Goal: Task Accomplishment & Management: Manage account settings

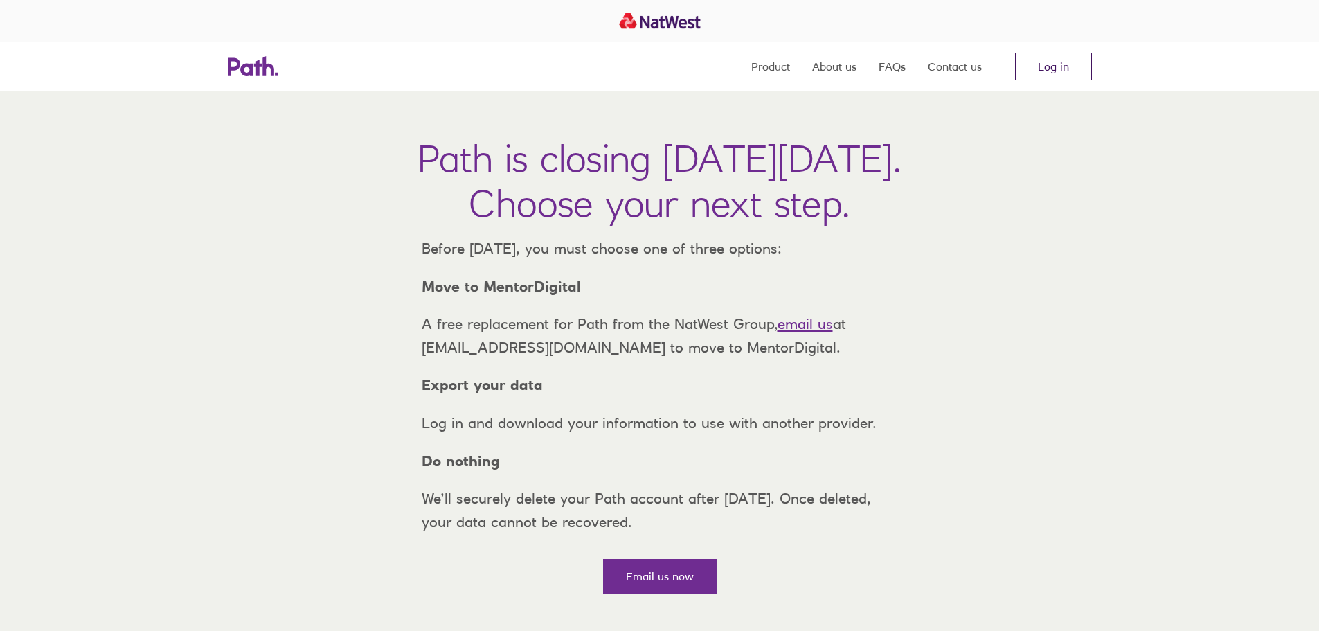
click at [1060, 72] on link "Log in" at bounding box center [1053, 67] width 77 height 28
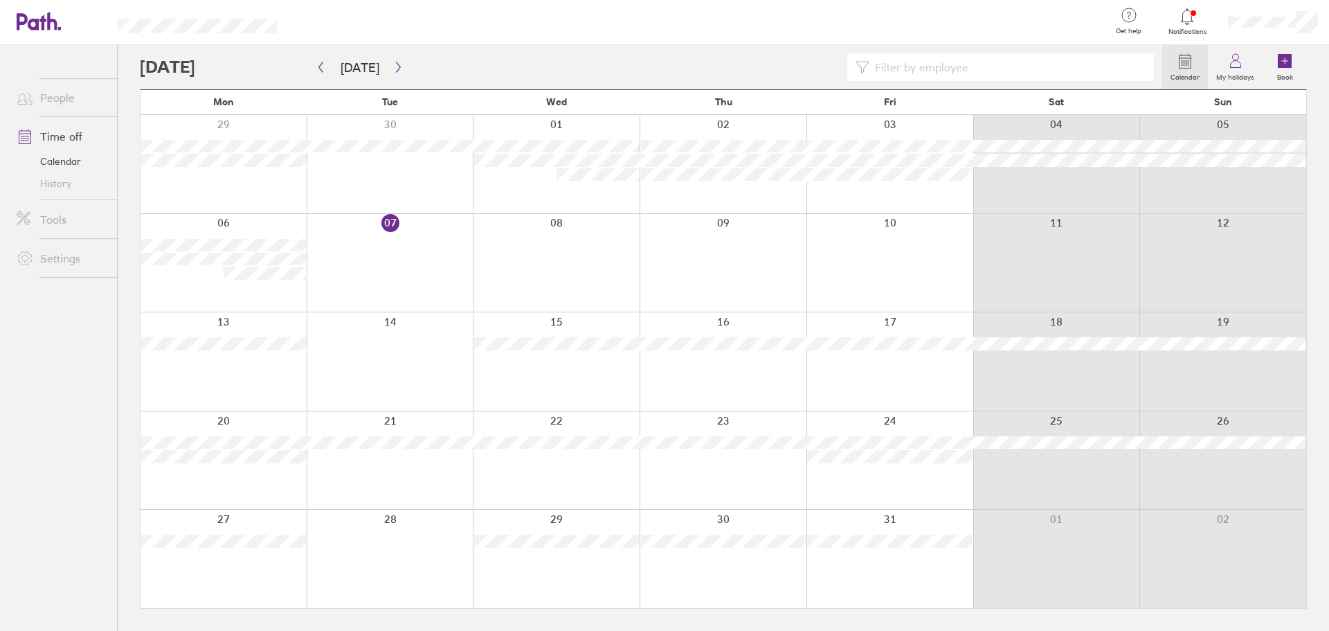
click at [397, 462] on div at bounding box center [390, 460] width 167 height 98
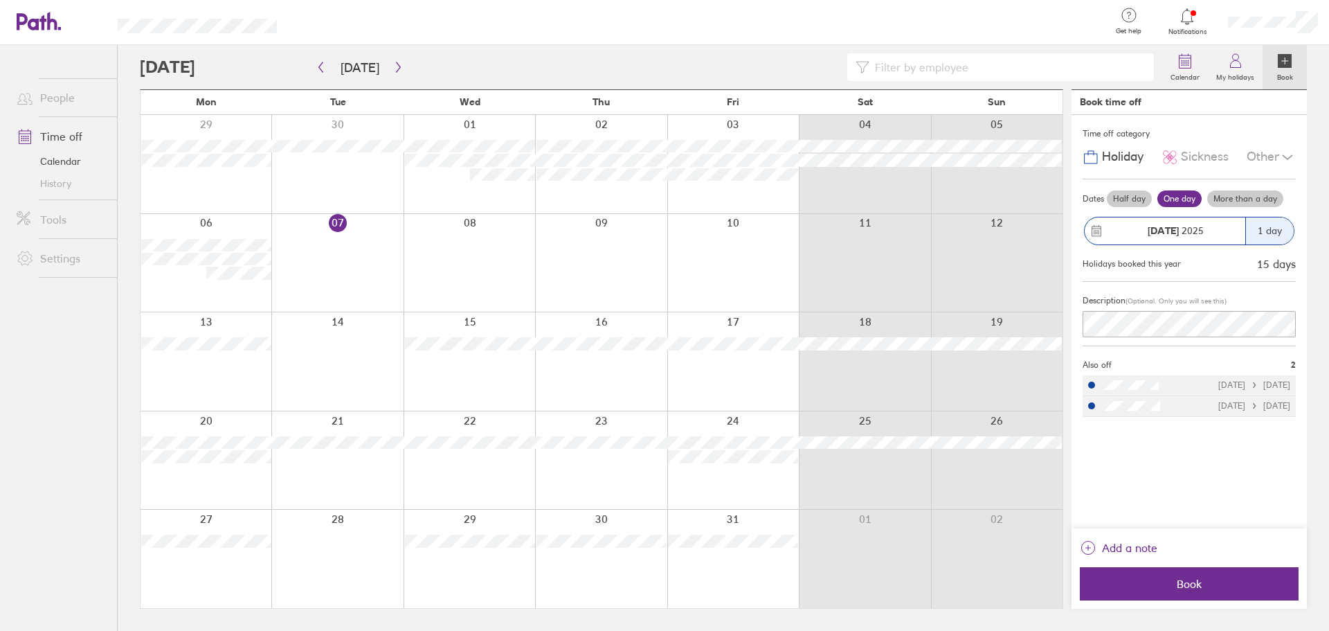
click at [1134, 197] on label "Half day" at bounding box center [1129, 198] width 45 height 17
click at [0, 0] on input "Half day" at bounding box center [0, 0] width 0 height 0
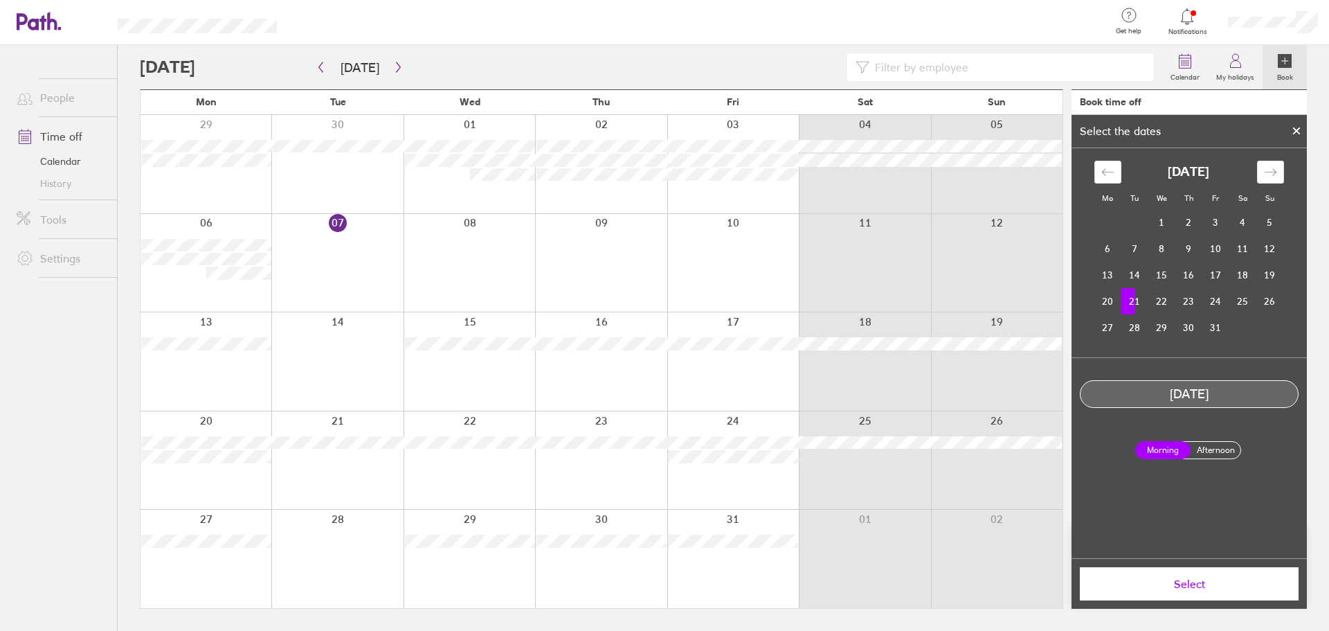
drag, startPoint x: 1206, startPoint y: 446, endPoint x: 1209, endPoint y: 453, distance: 8.4
click at [1206, 446] on label "Afternoon" at bounding box center [1215, 450] width 55 height 17
click at [0, 0] on input "Afternoon" at bounding box center [0, 0] width 0 height 0
click at [1214, 584] on span "Select" at bounding box center [1188, 583] width 199 height 12
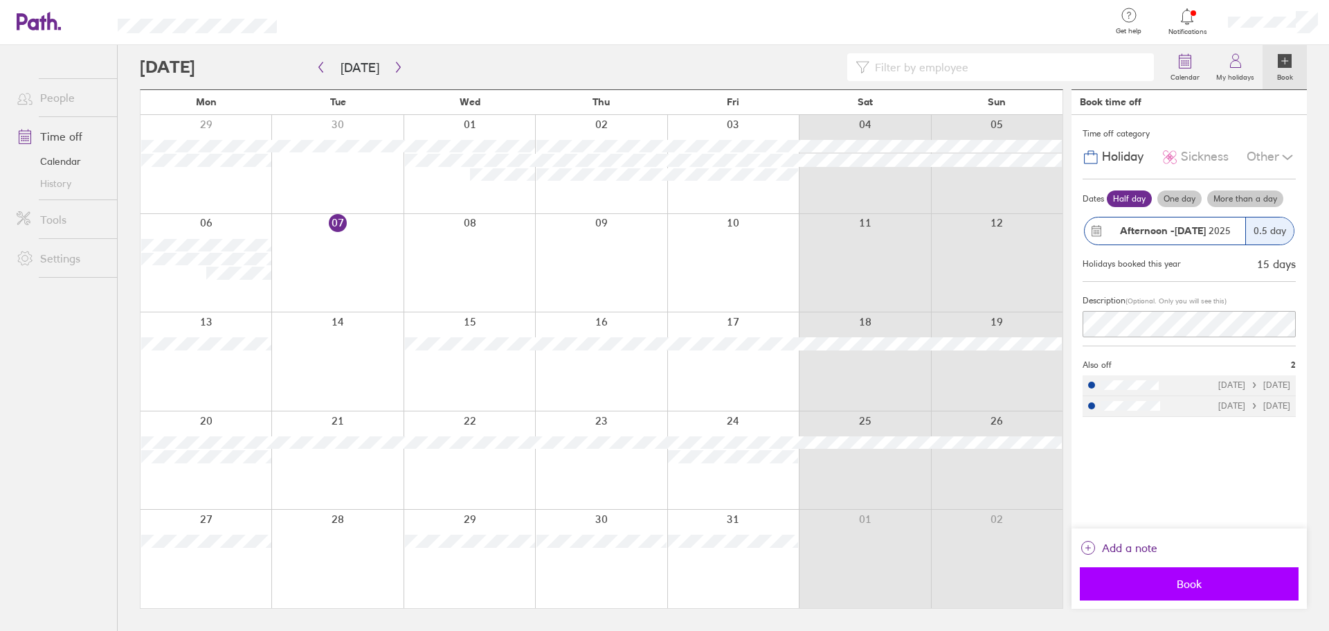
click at [1204, 585] on span "Book" at bounding box center [1188, 583] width 199 height 12
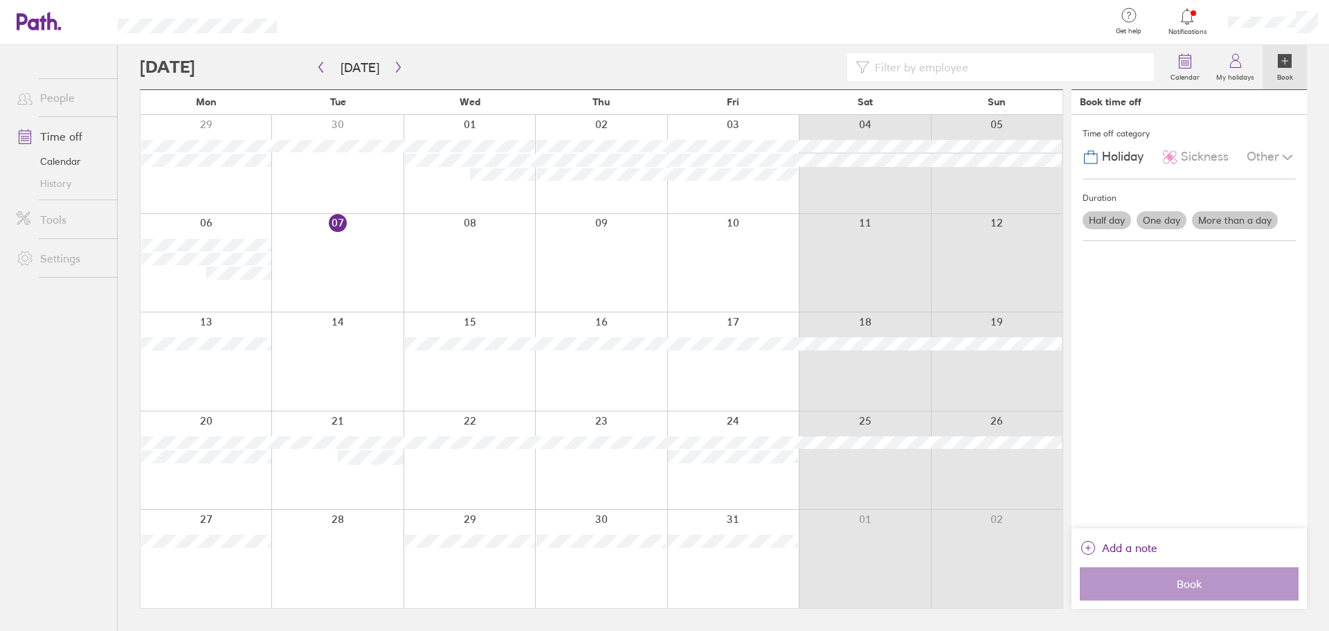
click at [463, 469] on div at bounding box center [470, 460] width 132 height 98
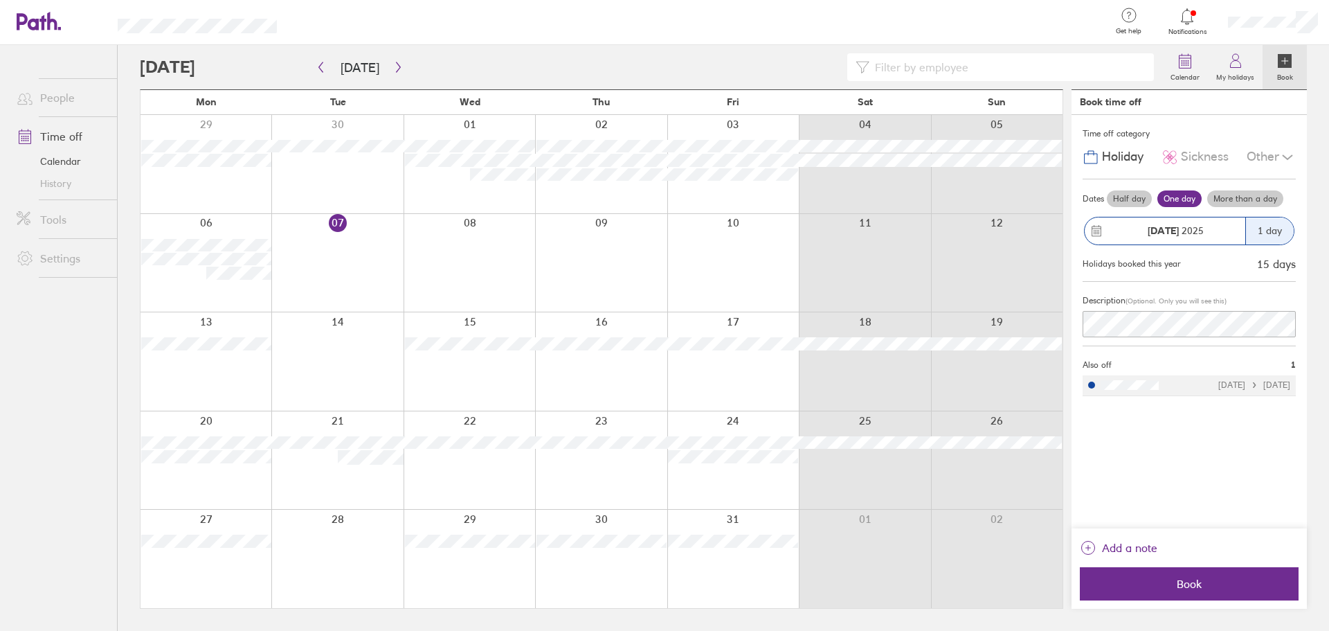
click at [464, 467] on div at bounding box center [470, 460] width 132 height 98
click at [1185, 587] on span "Book" at bounding box center [1188, 583] width 199 height 12
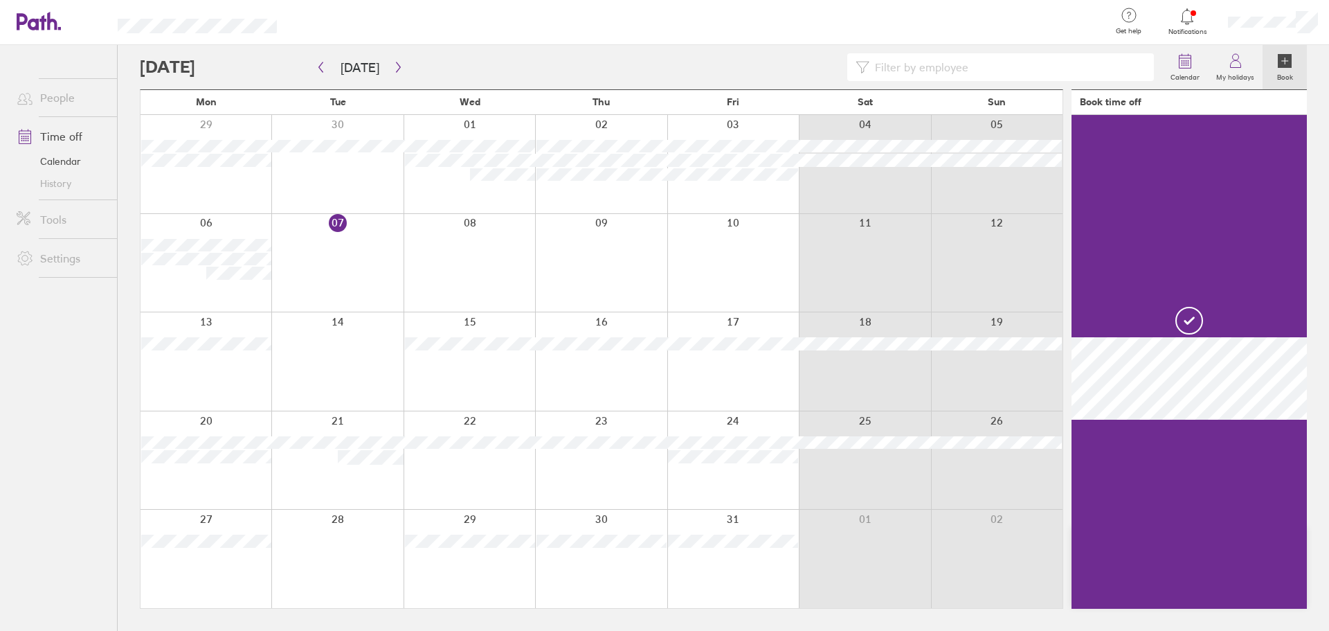
click at [1080, 567] on button "Book" at bounding box center [1189, 583] width 219 height 33
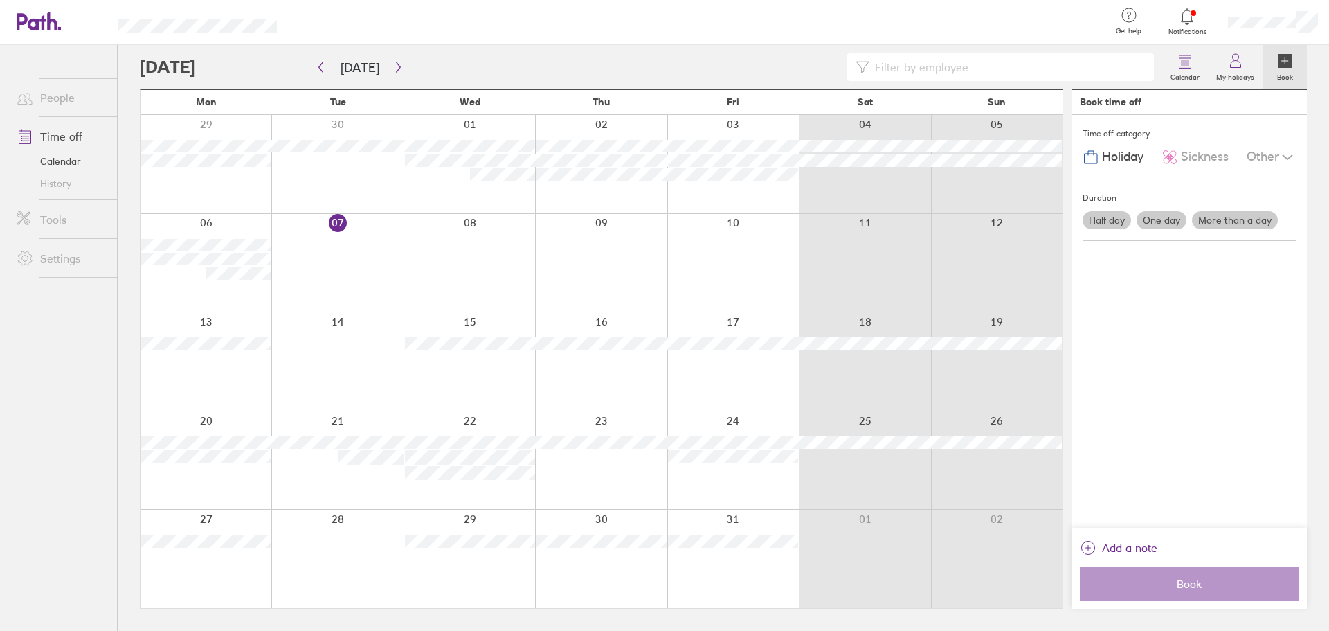
click at [478, 424] on div at bounding box center [470, 460] width 132 height 98
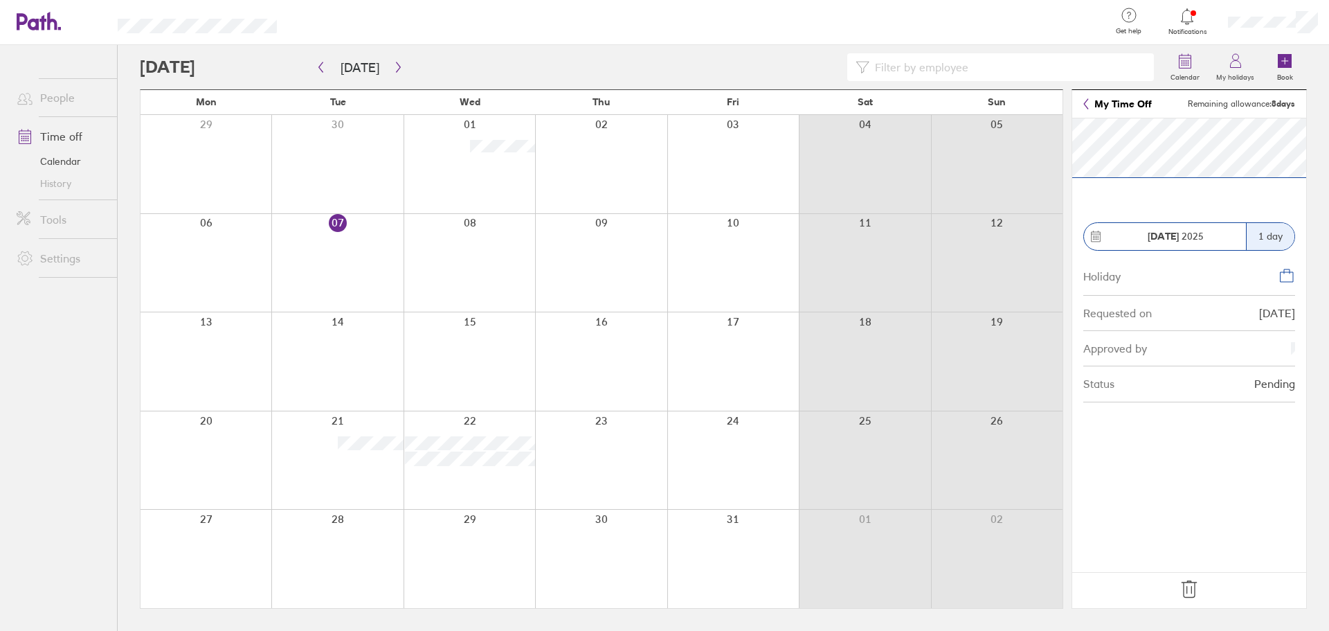
click at [474, 482] on div at bounding box center [470, 460] width 132 height 98
click at [501, 77] on div at bounding box center [651, 67] width 1022 height 28
click at [563, 386] on div at bounding box center [601, 361] width 132 height 98
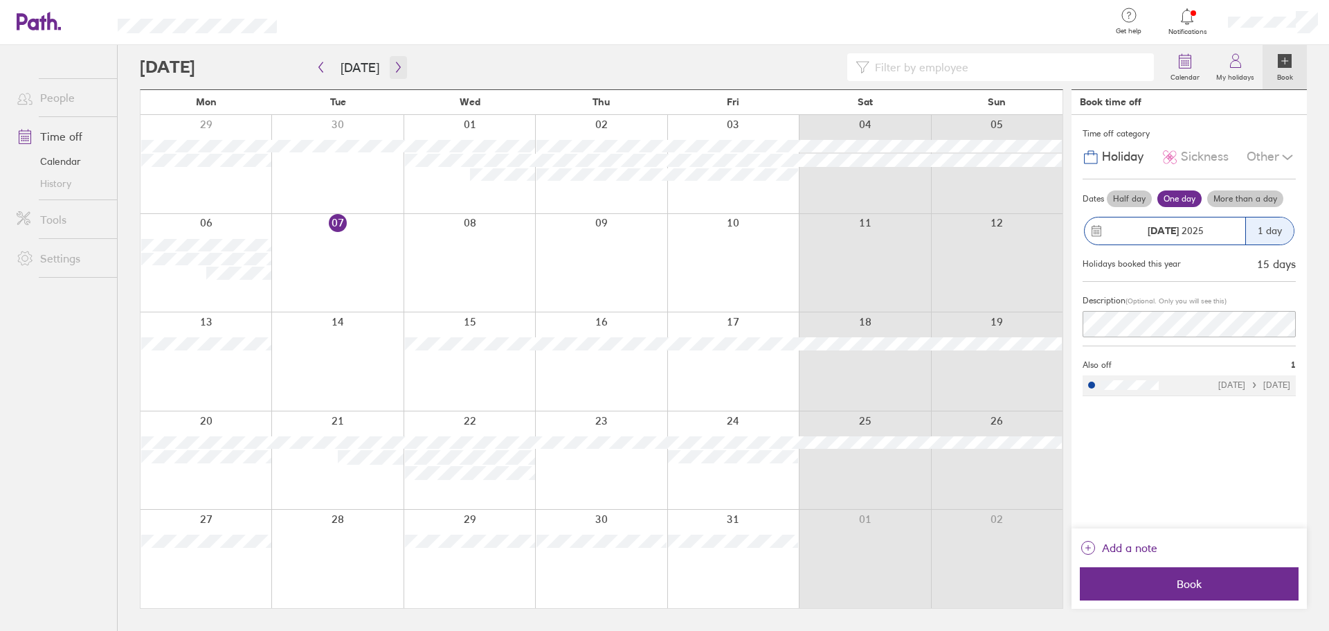
click at [396, 71] on icon "button" at bounding box center [398, 67] width 4 height 10
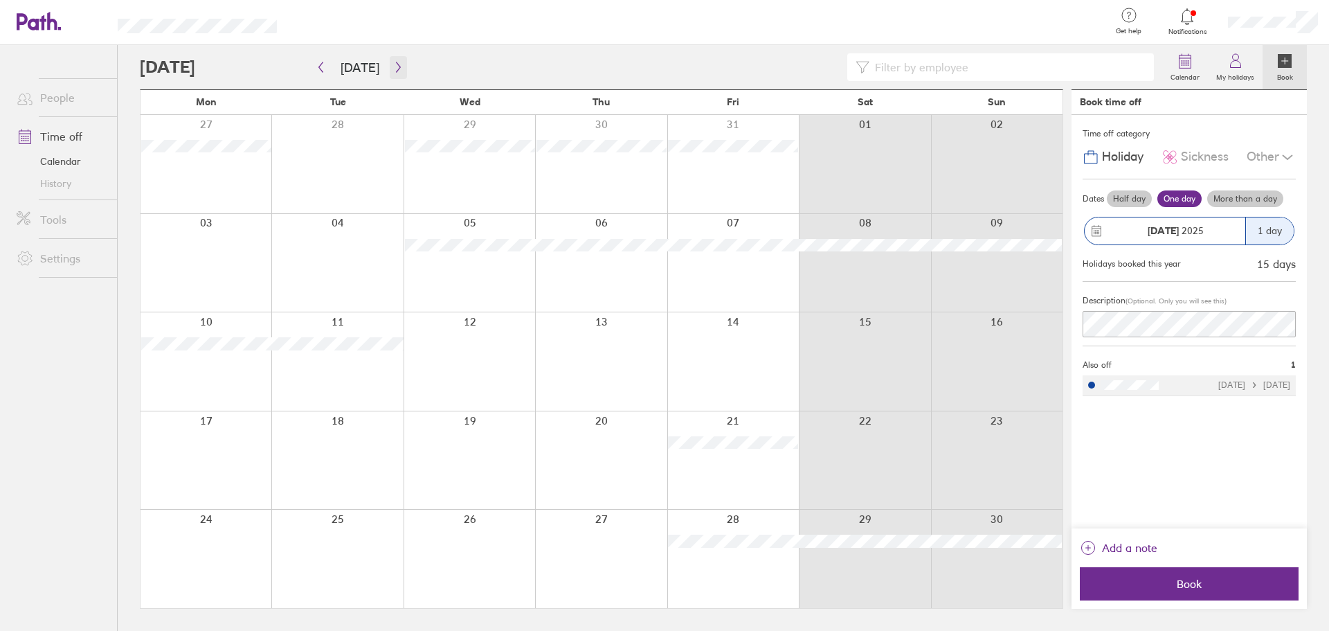
click at [393, 71] on icon "button" at bounding box center [398, 67] width 10 height 11
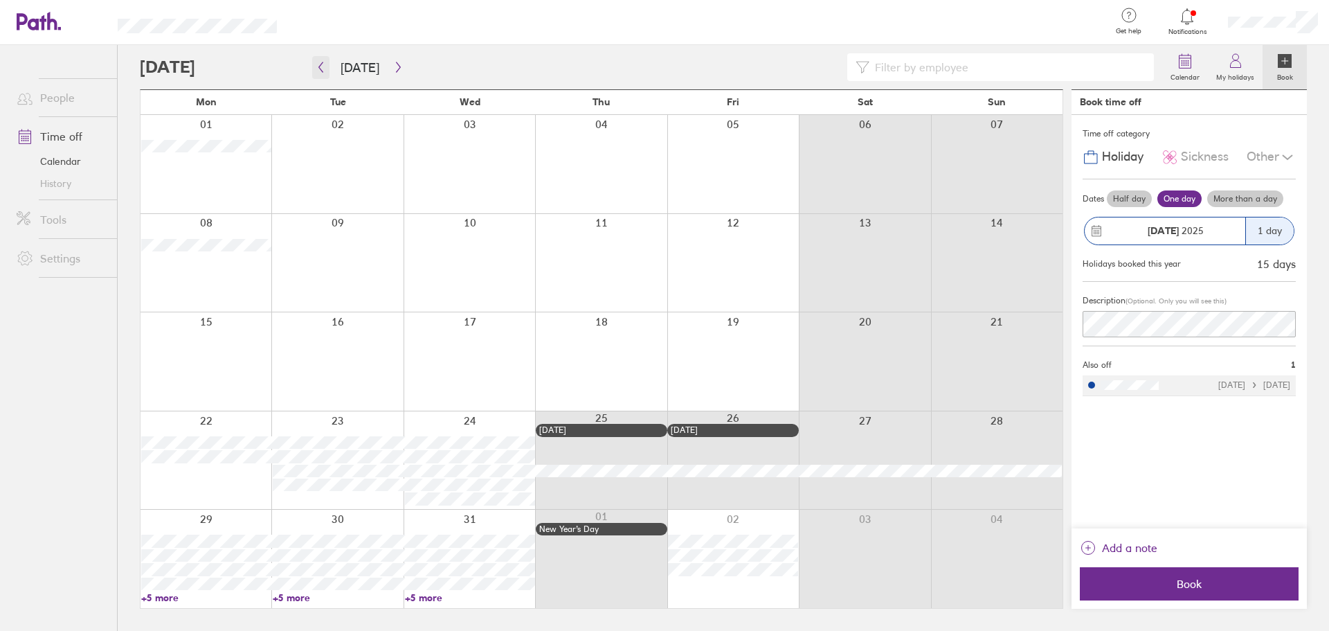
click at [318, 69] on icon "button" at bounding box center [321, 67] width 10 height 11
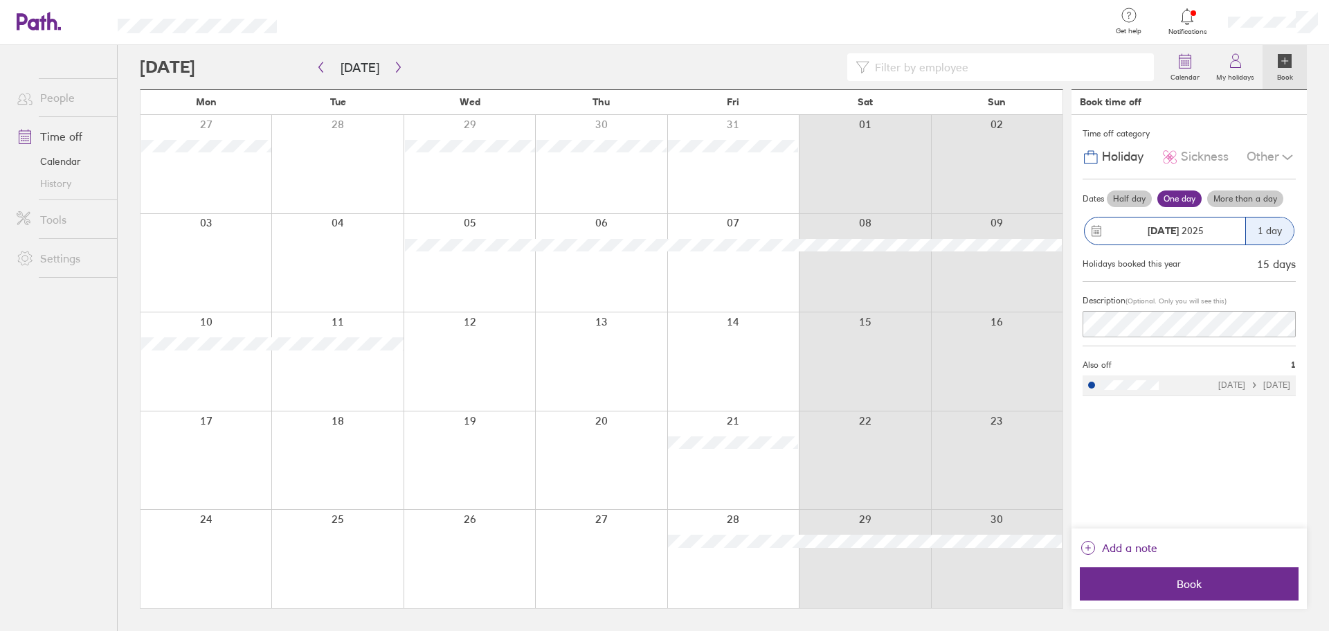
click at [1186, 13] on icon at bounding box center [1187, 16] width 17 height 17
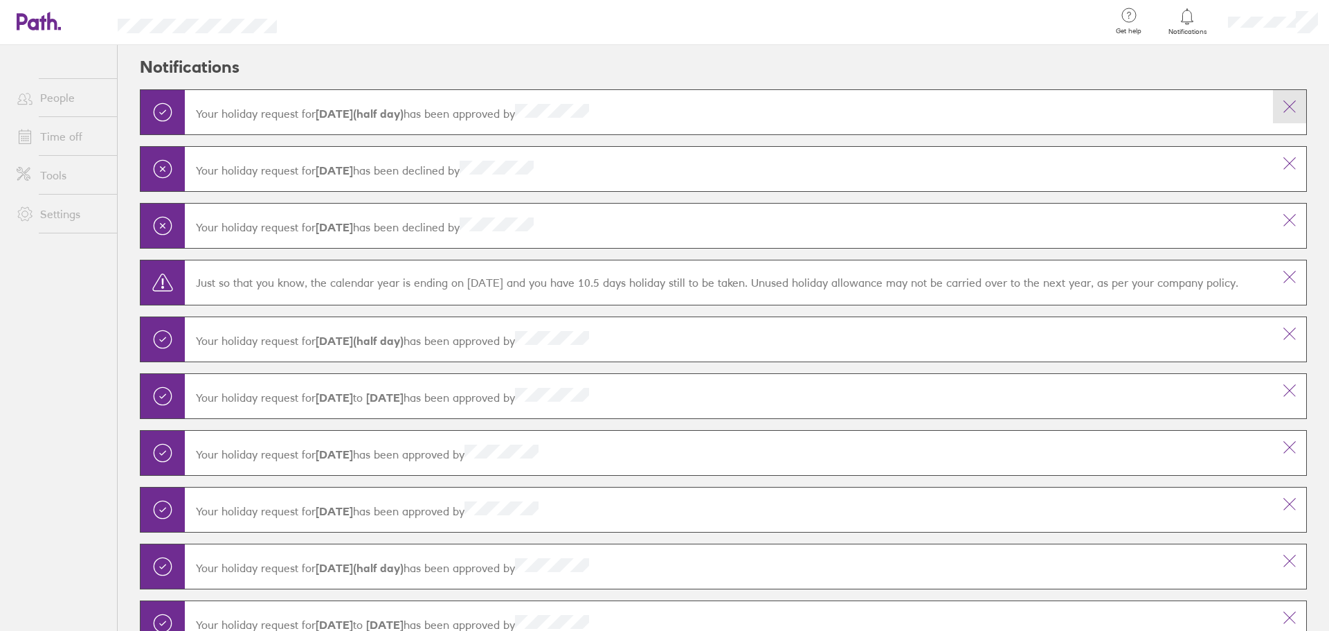
click at [1281, 106] on icon at bounding box center [1289, 106] width 17 height 17
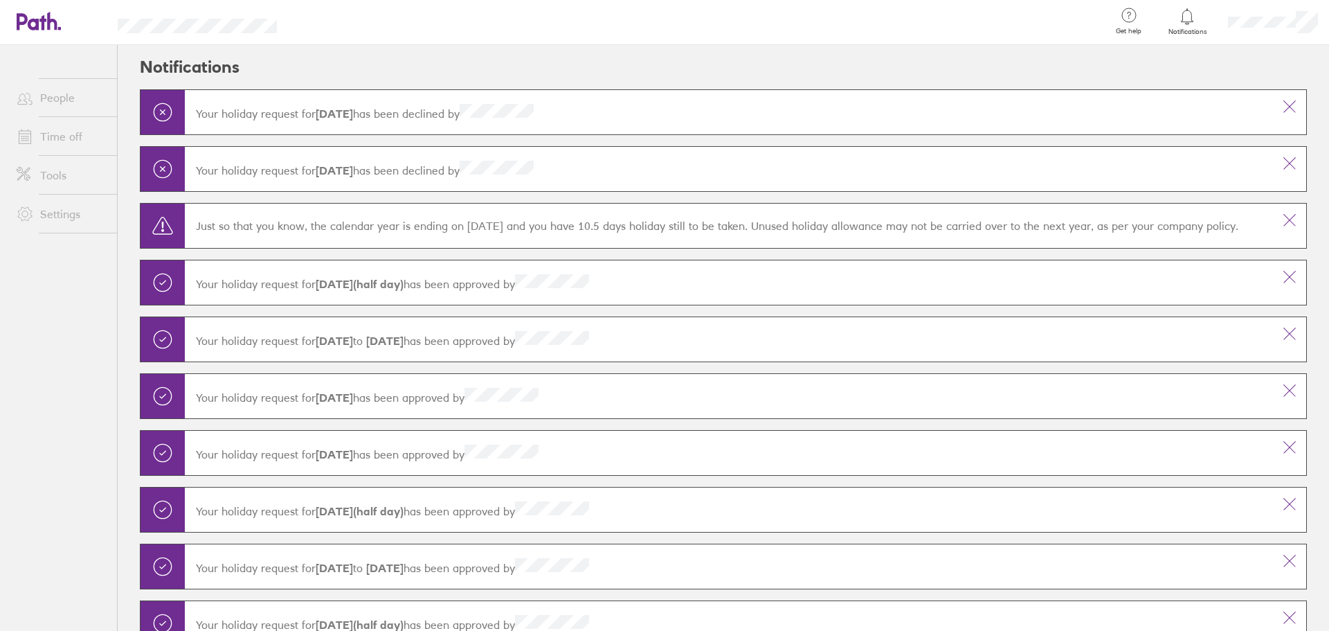
click at [42, 109] on link "People" at bounding box center [61, 98] width 111 height 28
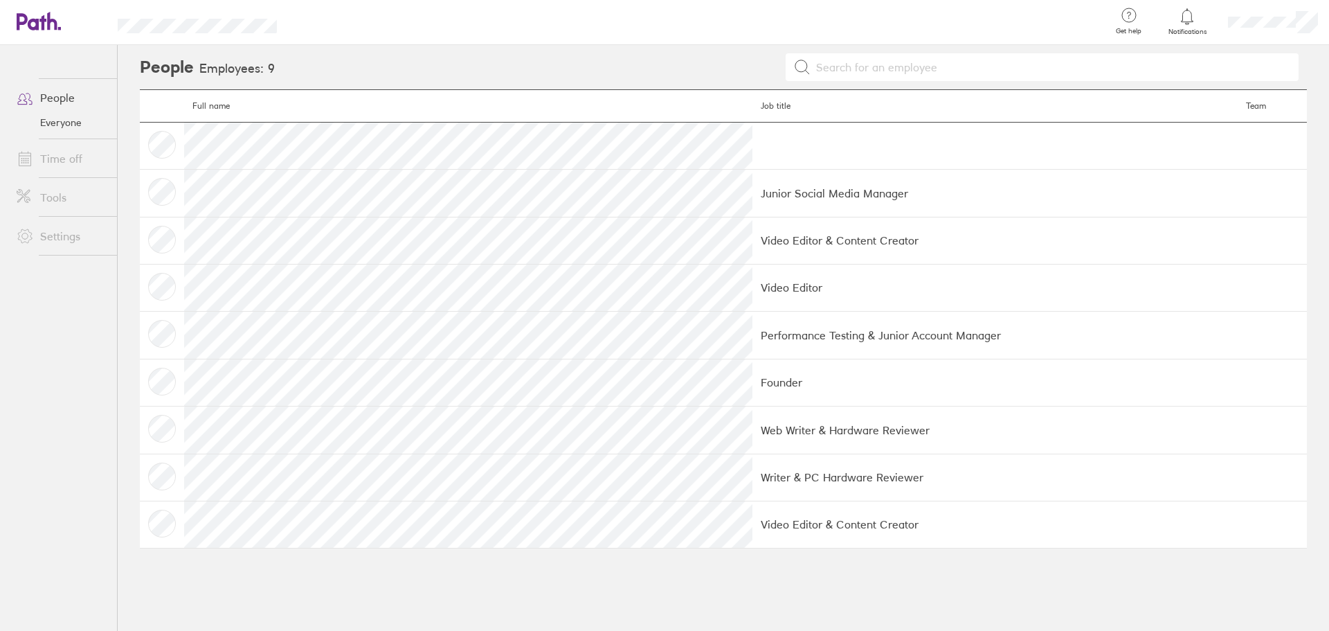
click at [57, 98] on link "People" at bounding box center [61, 98] width 111 height 28
click at [51, 152] on link "Time off" at bounding box center [61, 159] width 111 height 28
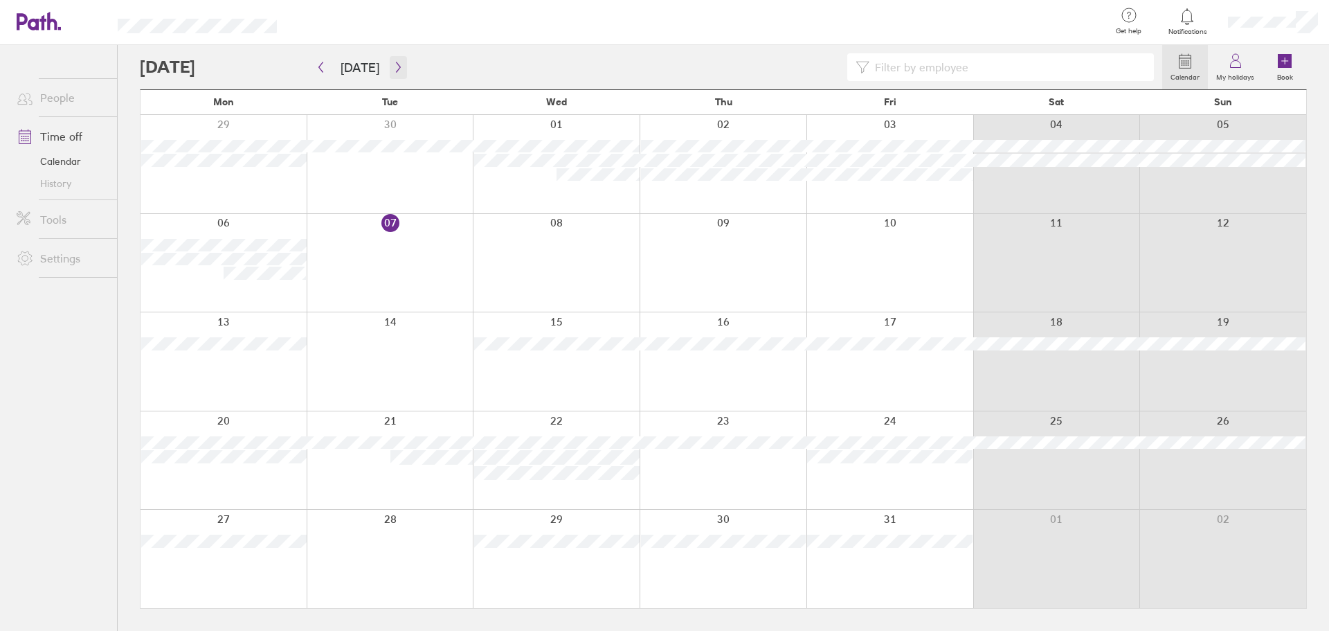
click at [390, 74] on button "button" at bounding box center [398, 67] width 17 height 23
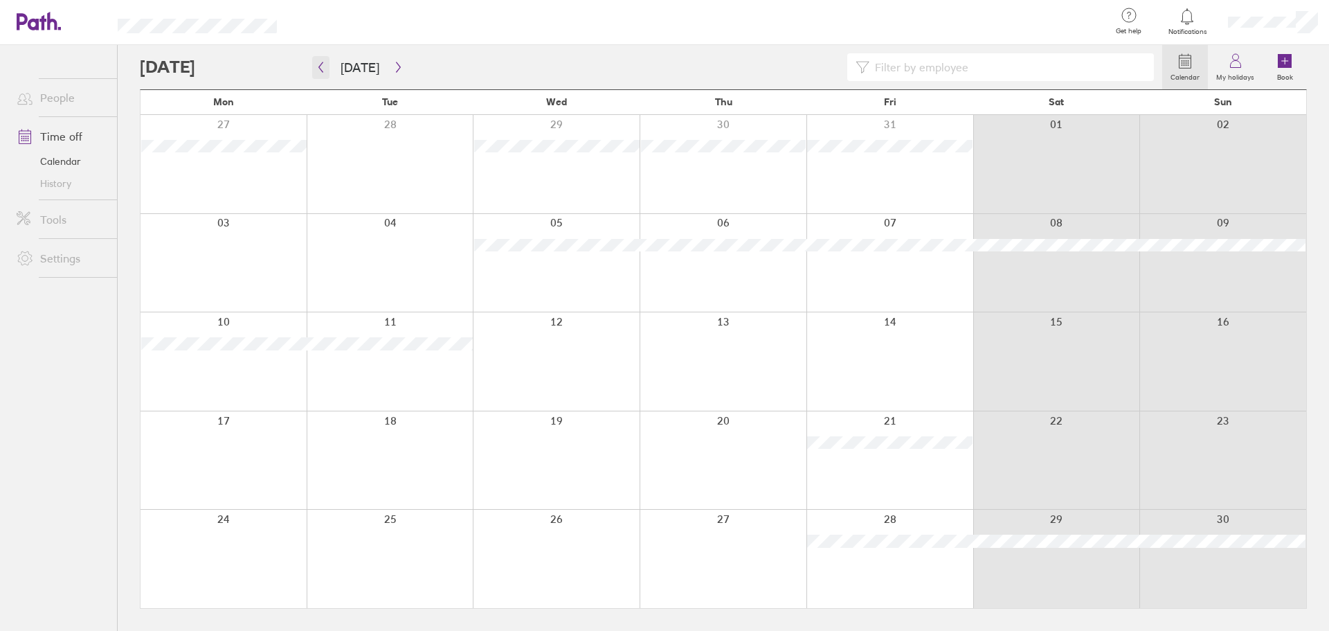
click at [317, 66] on icon "button" at bounding box center [321, 67] width 10 height 11
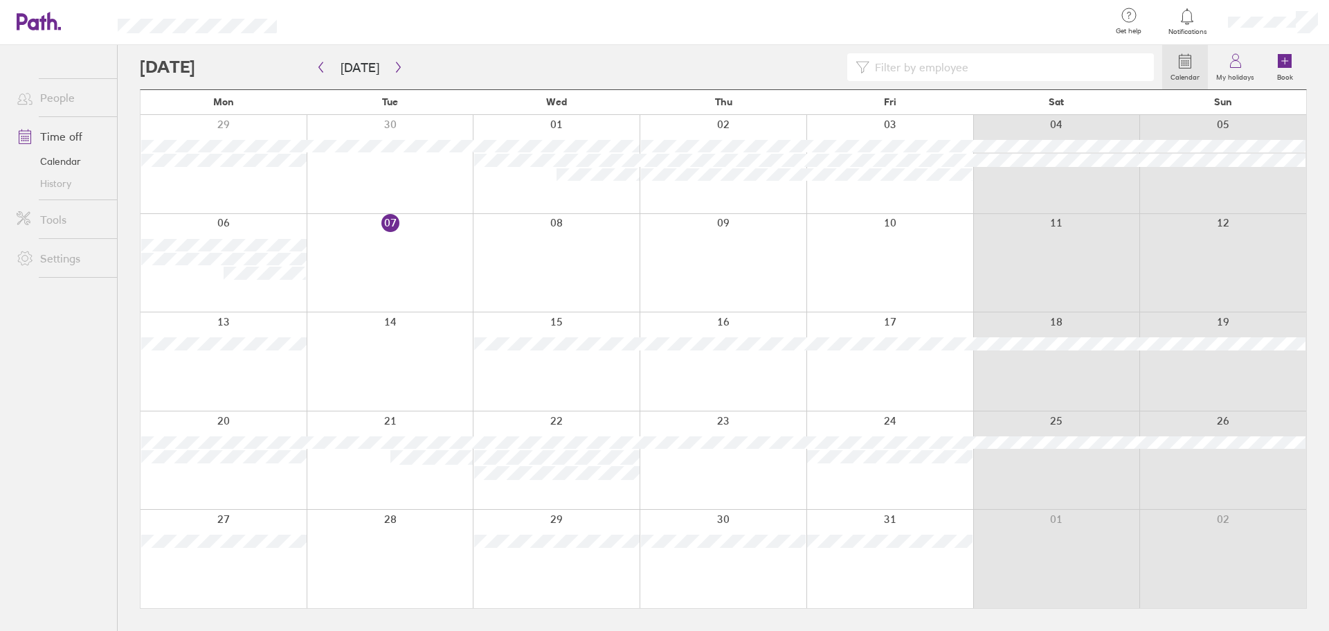
click at [392, 55] on div at bounding box center [651, 67] width 1022 height 28
click at [390, 58] on button "button" at bounding box center [398, 67] width 17 height 23
